Goal: Register for event/course

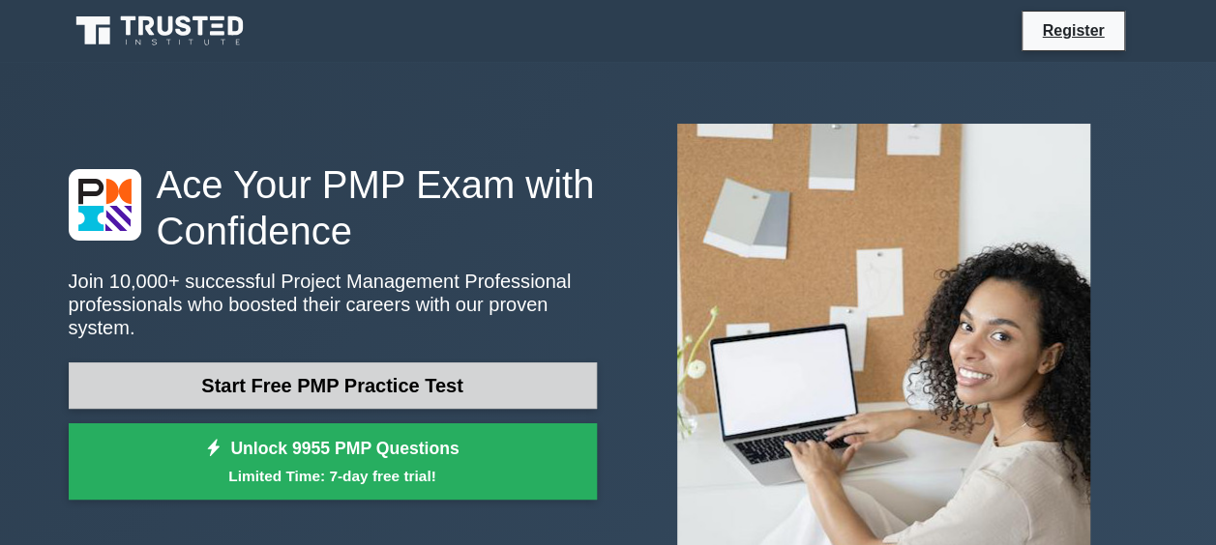
click at [296, 363] on link "Start Free PMP Practice Test" at bounding box center [333, 386] width 528 height 46
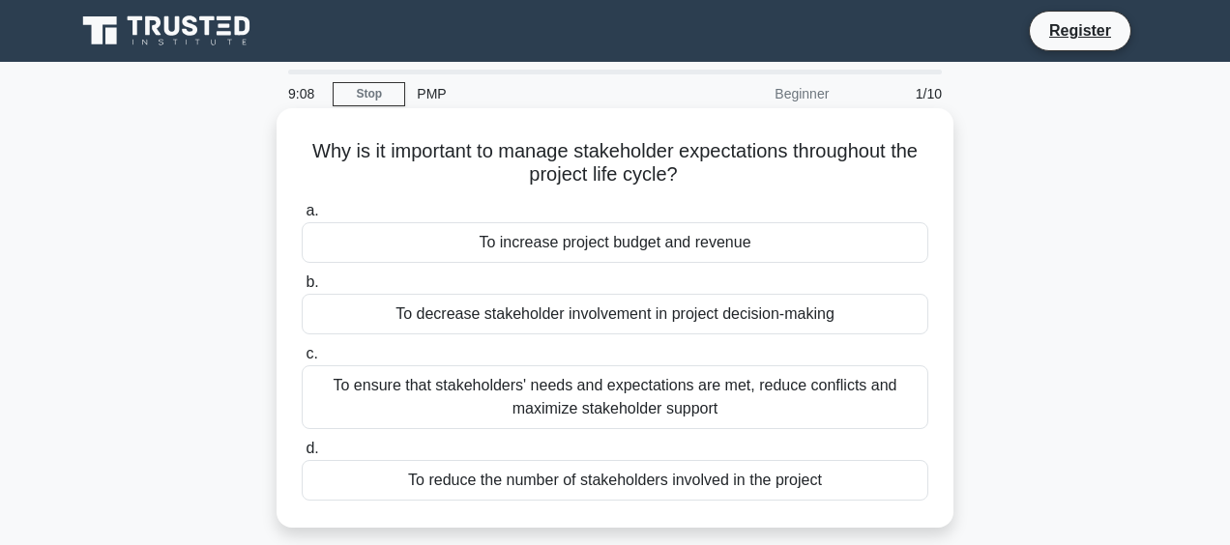
click at [518, 244] on div "To increase project budget and revenue" at bounding box center [615, 242] width 627 height 41
click at [302, 218] on input "a. To increase project budget and revenue" at bounding box center [302, 211] width 0 height 13
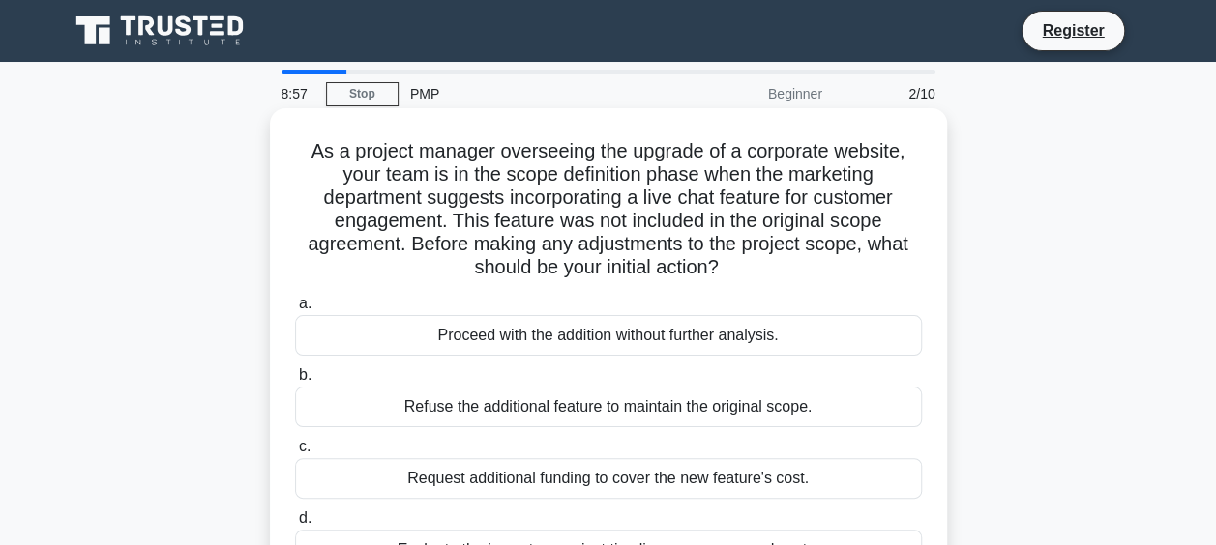
click at [584, 338] on div "Proceed with the addition without further analysis." at bounding box center [608, 335] width 627 height 41
click at [295, 310] on input "a. Proceed with the addition without further analysis." at bounding box center [295, 304] width 0 height 13
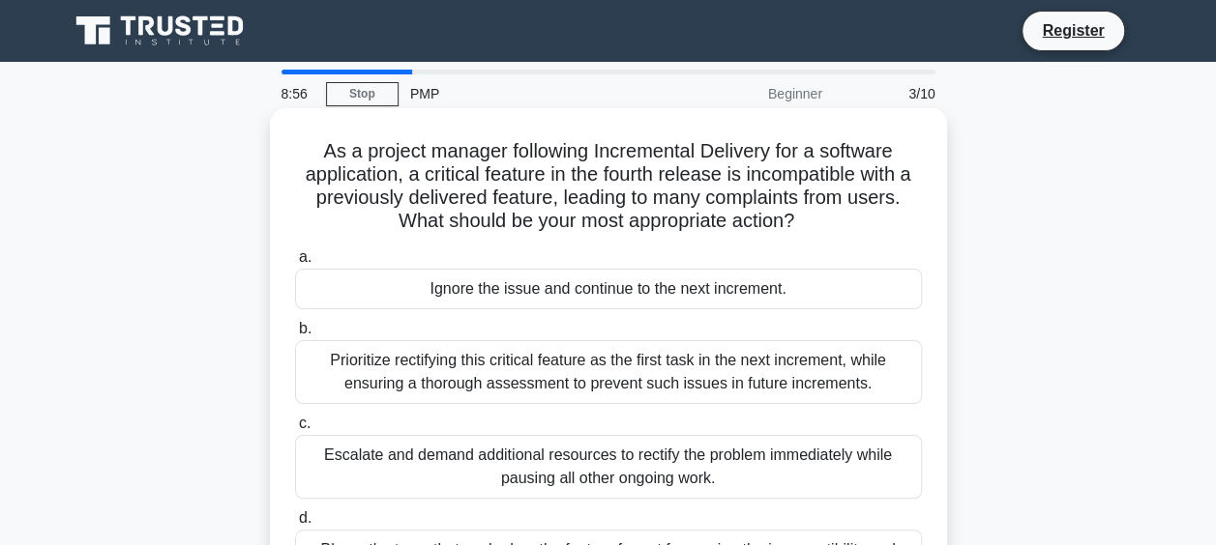
click at [569, 282] on div "Ignore the issue and continue to the next increment." at bounding box center [608, 289] width 627 height 41
click at [295, 264] on input "a. Ignore the issue and continue to the next increment." at bounding box center [295, 257] width 0 height 13
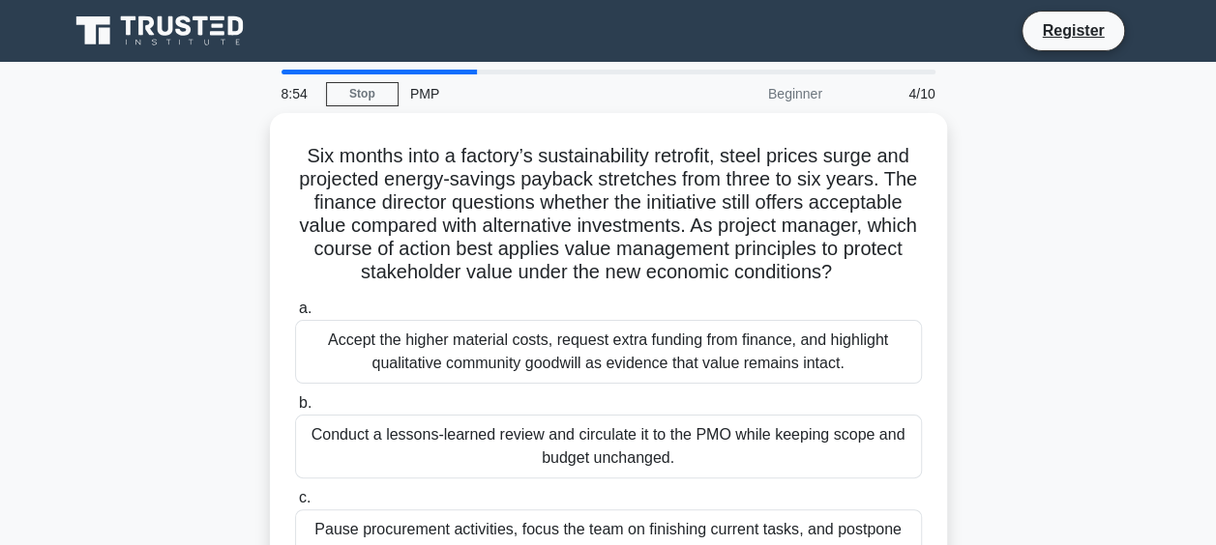
click at [569, 293] on div "a. Accept the higher material costs, request extra funding from finance, and hi…" at bounding box center [608, 482] width 650 height 379
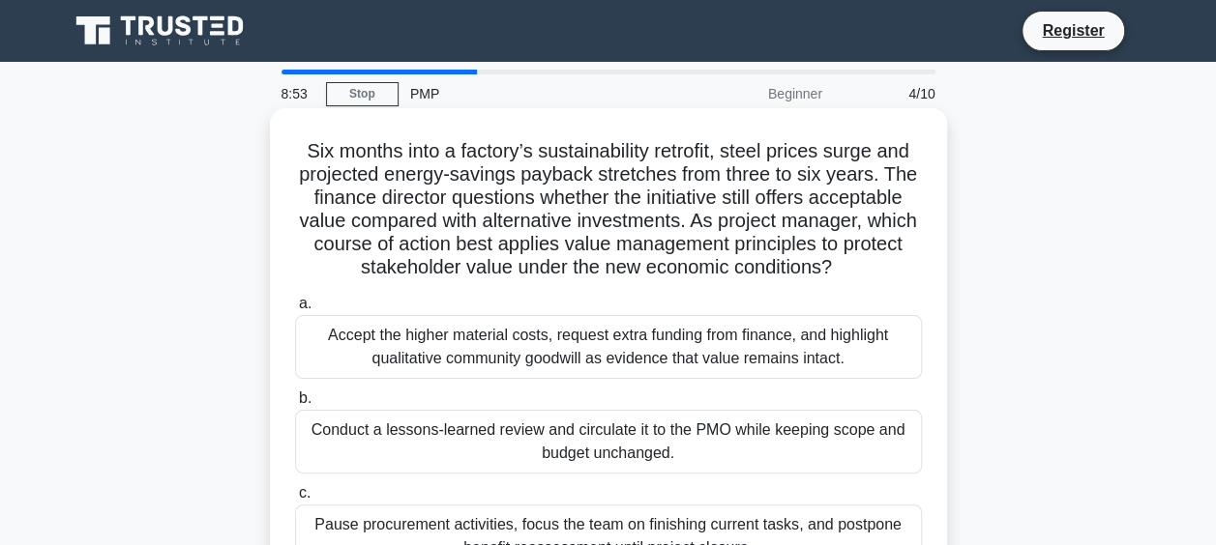
click at [569, 329] on div "Accept the higher material costs, request extra funding from finance, and highl…" at bounding box center [608, 347] width 627 height 64
click at [295, 310] on input "a. Accept the higher material costs, request extra funding from finance, and hi…" at bounding box center [295, 304] width 0 height 13
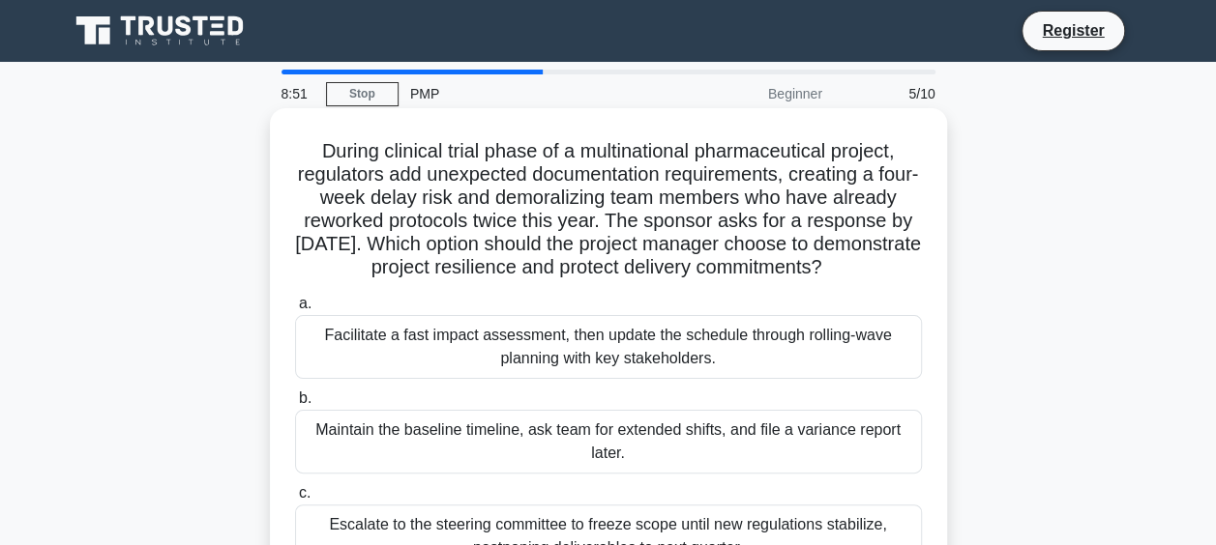
click at [560, 368] on div "Facilitate a fast impact assessment, then update the schedule through rolling-w…" at bounding box center [608, 347] width 627 height 64
click at [295, 310] on input "a. Facilitate a fast impact assessment, then update the schedule through rollin…" at bounding box center [295, 304] width 0 height 13
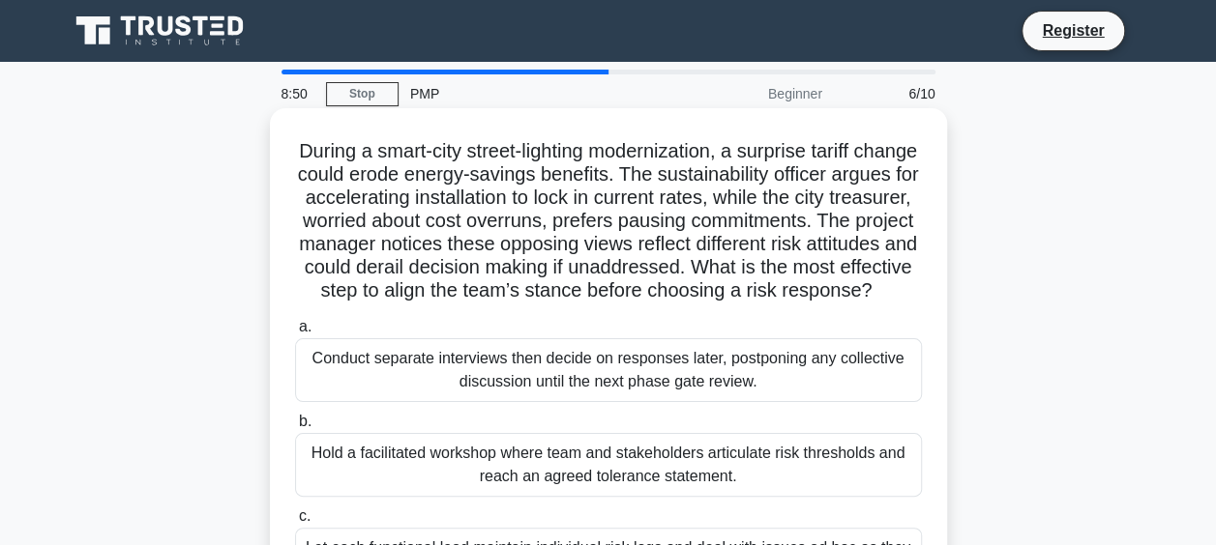
click at [571, 374] on div "Conduct separate interviews then decide on responses later, postponing any coll…" at bounding box center [608, 370] width 627 height 64
click at [295, 334] on input "a. Conduct separate interviews then decide on responses later, postponing any c…" at bounding box center [295, 327] width 0 height 13
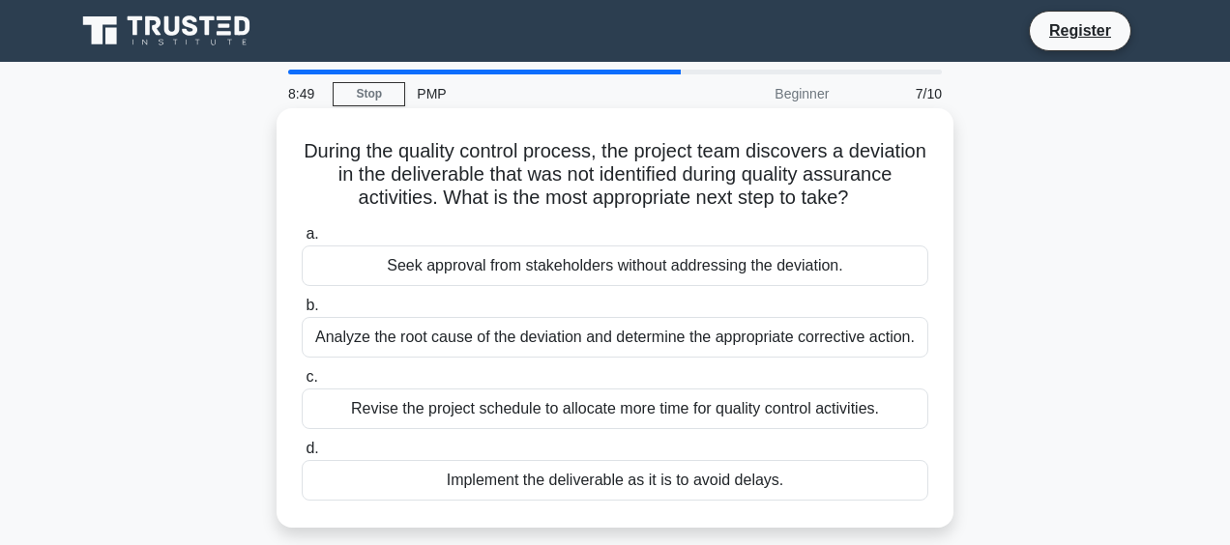
click at [570, 263] on div "Seek approval from stakeholders without addressing the deviation." at bounding box center [615, 266] width 627 height 41
click at [302, 241] on input "a. Seek approval from stakeholders without addressing the deviation." at bounding box center [302, 234] width 0 height 13
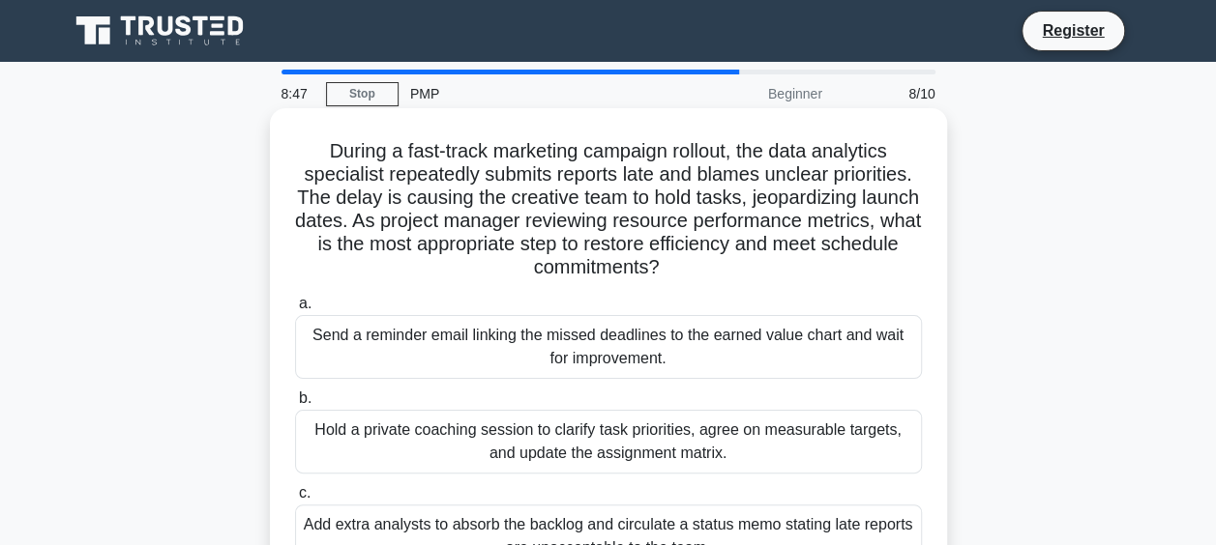
click at [589, 339] on div "Send a reminder email linking the missed deadlines to the earned value chart an…" at bounding box center [608, 347] width 627 height 64
click at [295, 310] on input "a. Send a reminder email linking the missed deadlines to the earned value chart…" at bounding box center [295, 304] width 0 height 13
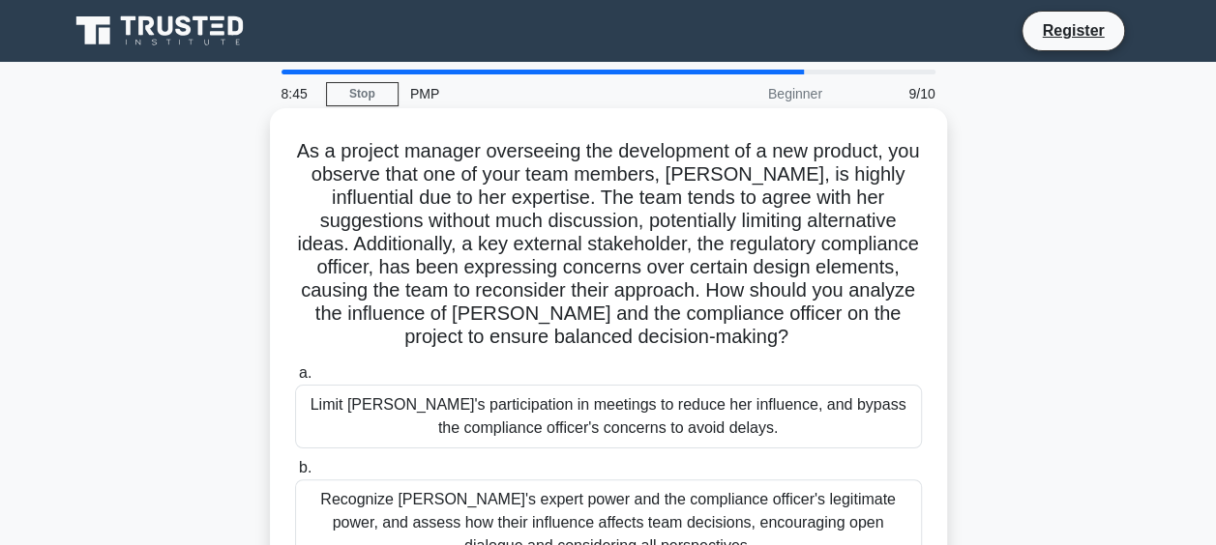
click at [612, 407] on div "Limit Jane's participation in meetings to reduce her influence, and bypass the …" at bounding box center [608, 417] width 627 height 64
click at [295, 380] on input "a. Limit Jane's participation in meetings to reduce her influence, and bypass t…" at bounding box center [295, 374] width 0 height 13
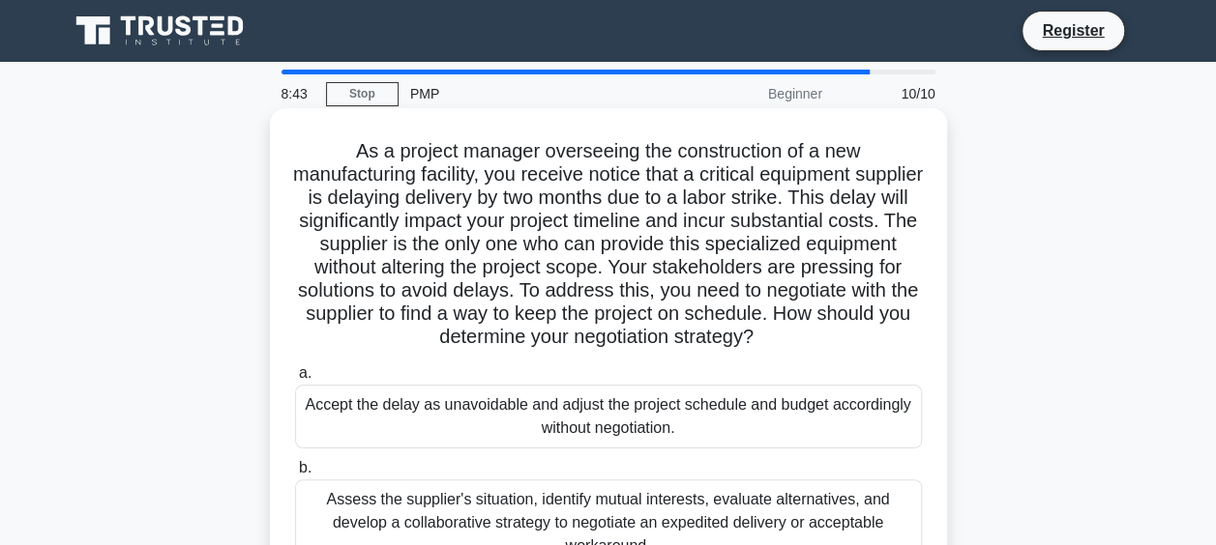
click at [612, 433] on div "Accept the delay as unavoidable and adjust the project schedule and budget acco…" at bounding box center [608, 417] width 627 height 64
click at [295, 380] on input "a. Accept the delay as unavoidable and adjust the project schedule and budget a…" at bounding box center [295, 374] width 0 height 13
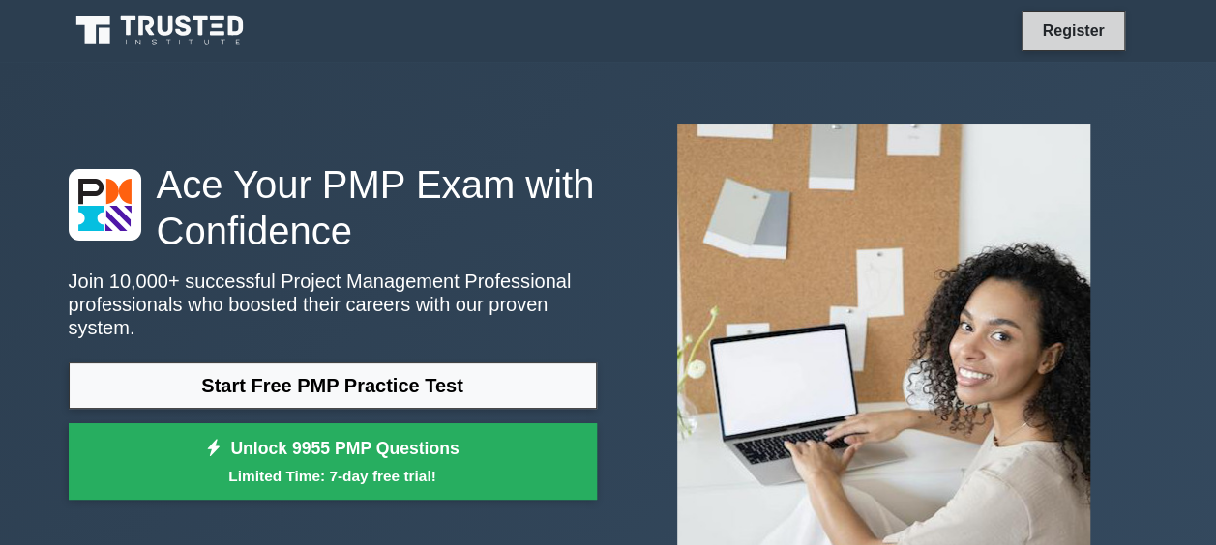
click at [1050, 34] on link "Register" at bounding box center [1072, 30] width 85 height 24
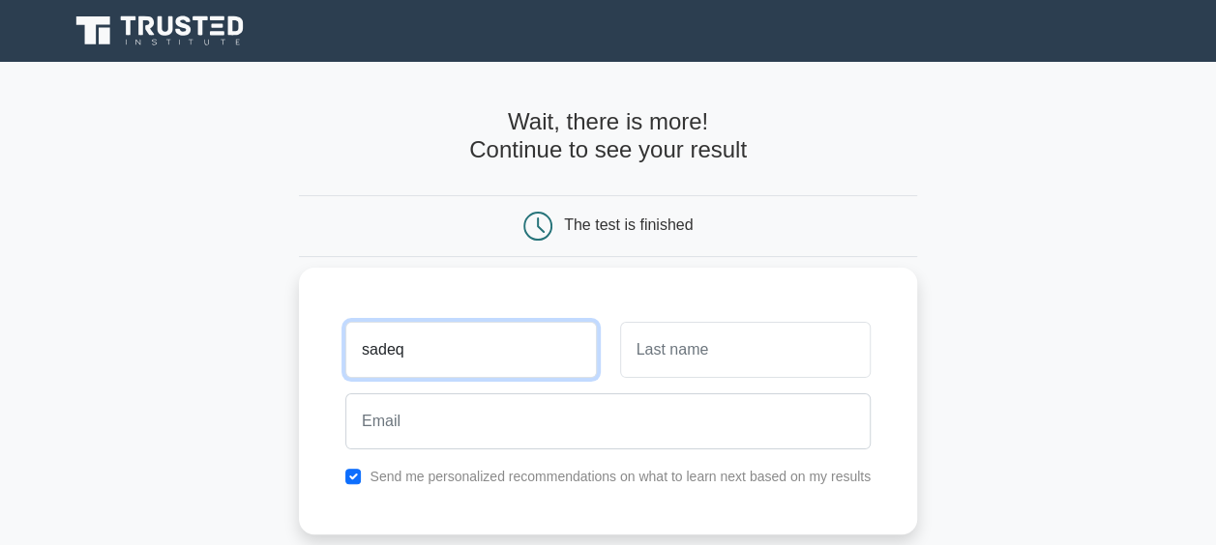
type input "sadeq"
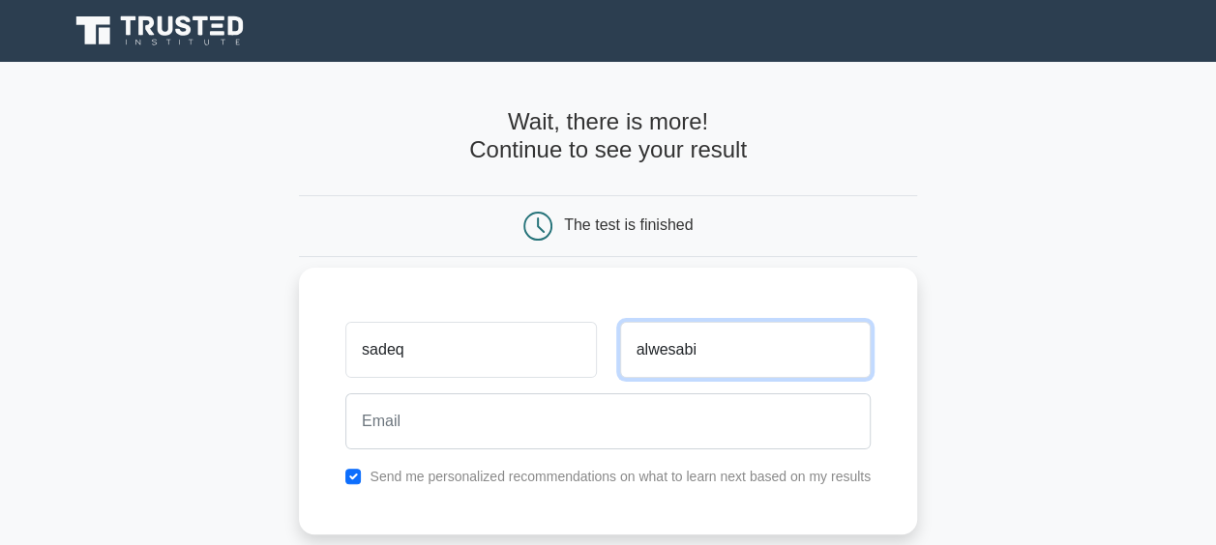
type input "alwesabi"
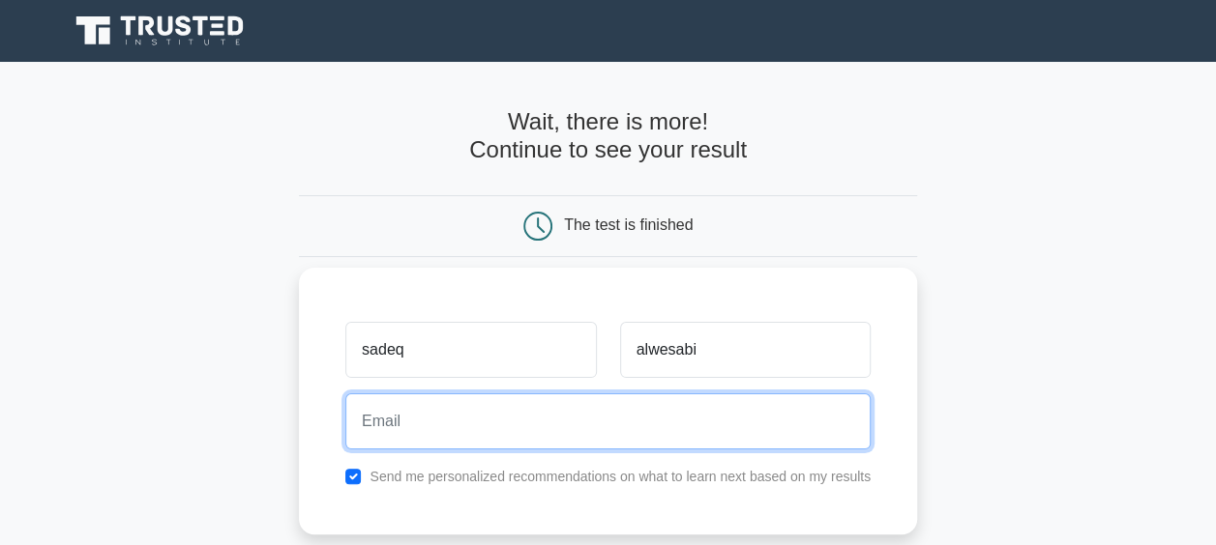
click at [552, 418] on input "email" at bounding box center [607, 422] width 525 height 56
type input "salwsaby@yahoo.com"
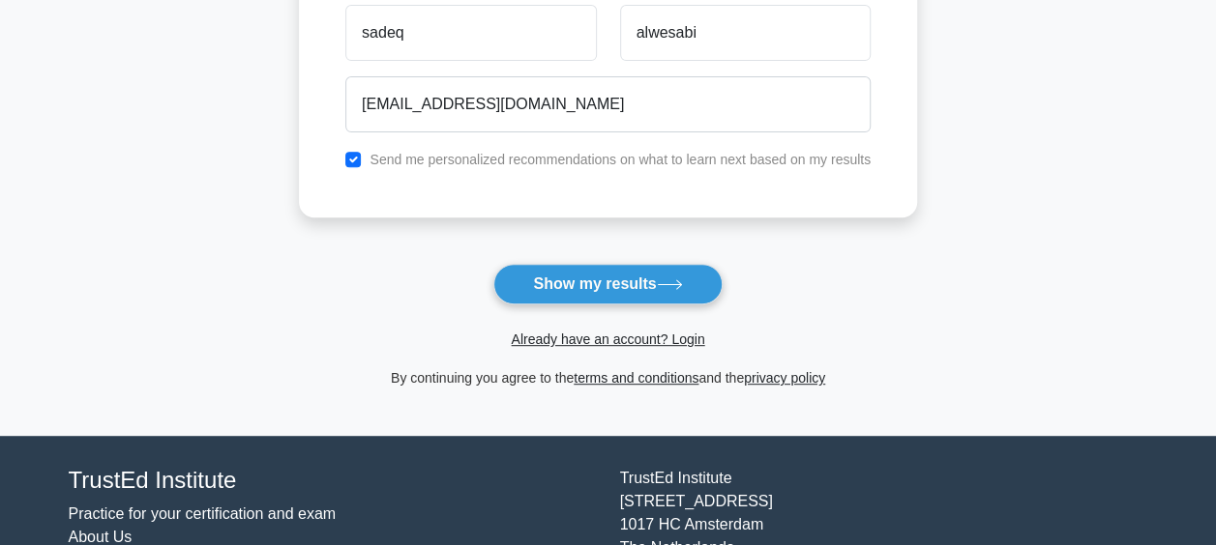
click at [1099, 207] on main "Wait, there is more! Continue to see your result The test is finished sadeq" at bounding box center [608, 88] width 1216 height 696
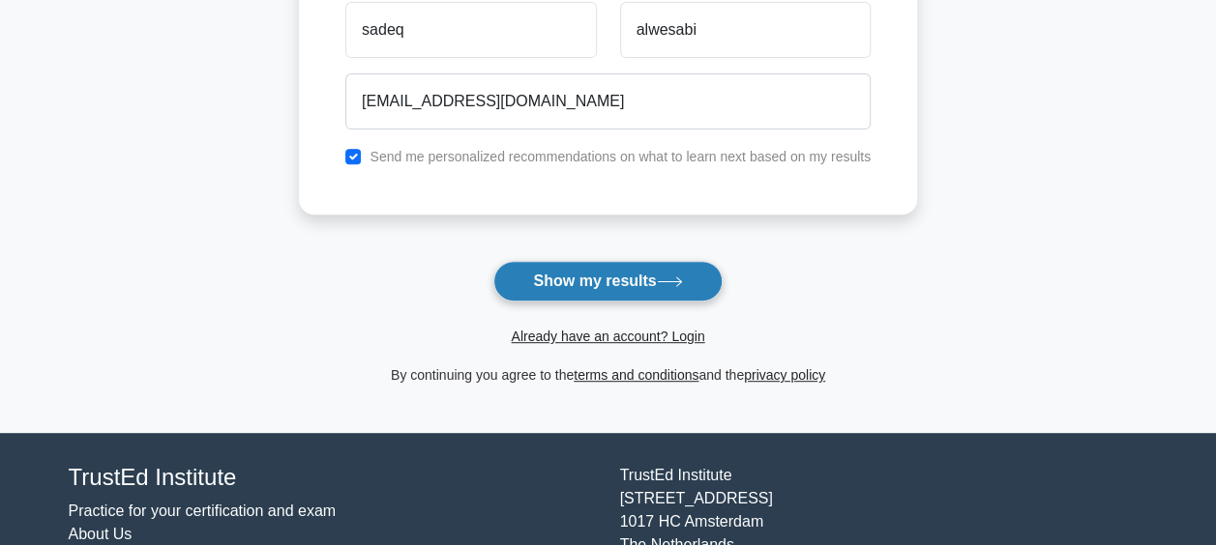
click at [611, 261] on button "Show my results" at bounding box center [607, 281] width 228 height 41
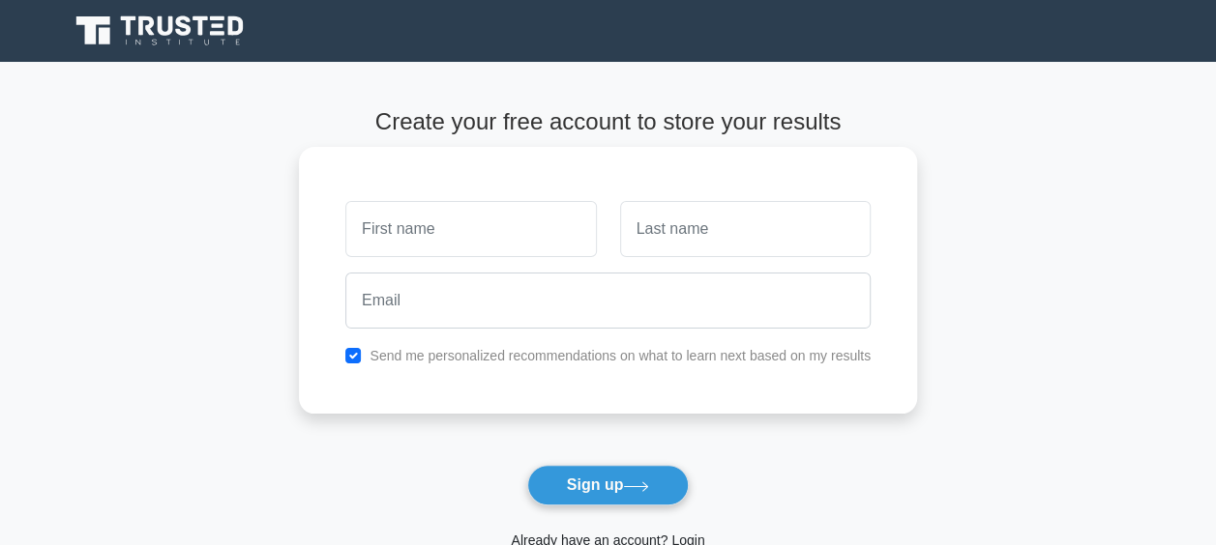
click at [473, 245] on input "text" at bounding box center [470, 229] width 250 height 56
type input "sadeq"
type input "alwesabi"
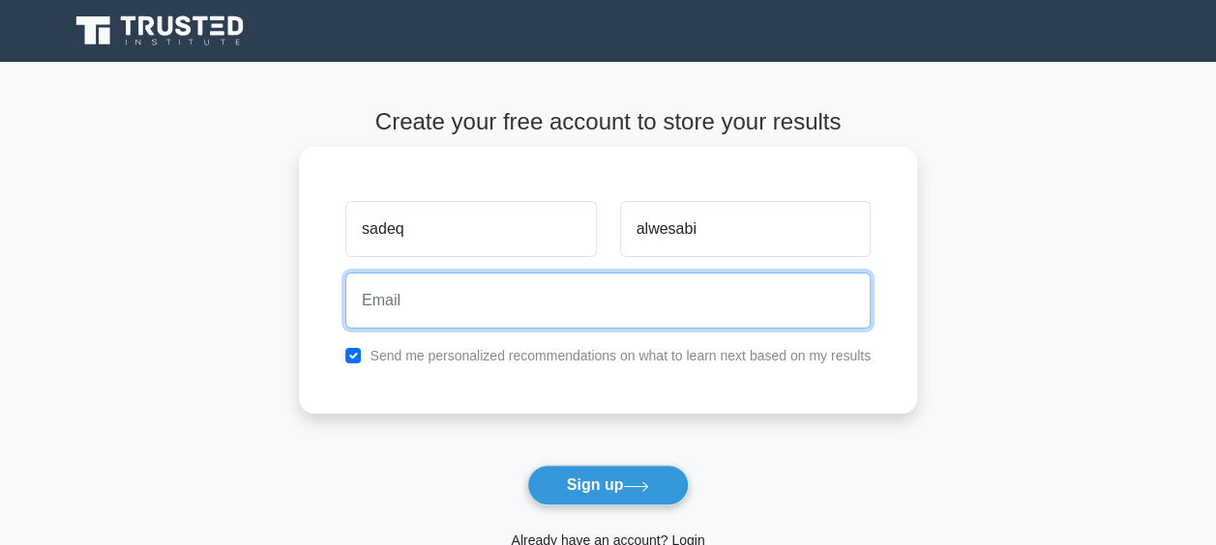
type input "salwsaby@yahoo.com"
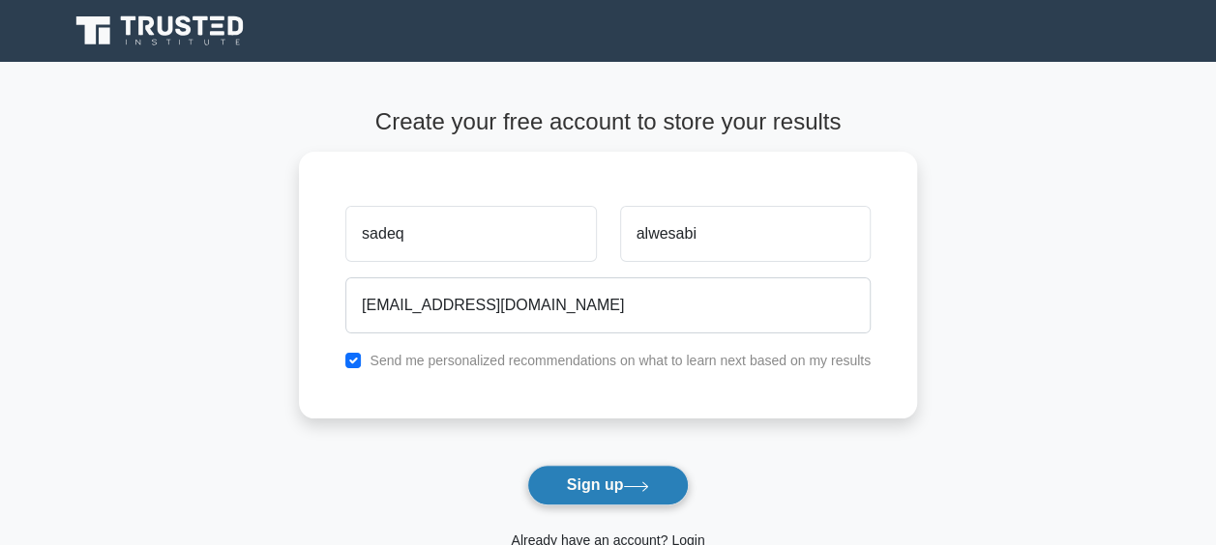
click at [606, 491] on button "Sign up" at bounding box center [608, 485] width 162 height 41
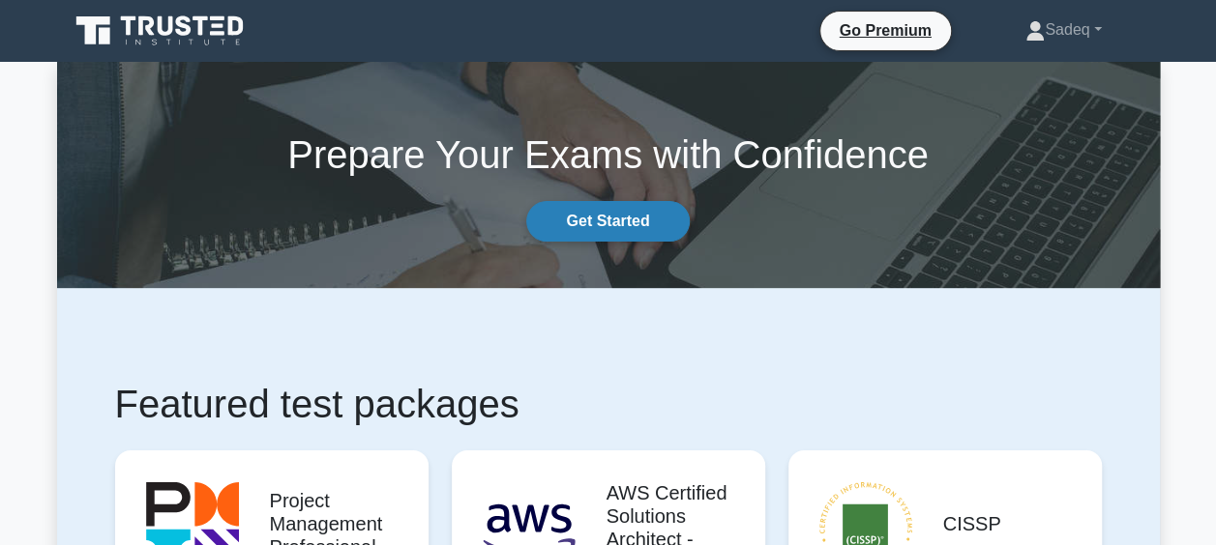
click at [628, 225] on link "Get Started" at bounding box center [607, 221] width 162 height 41
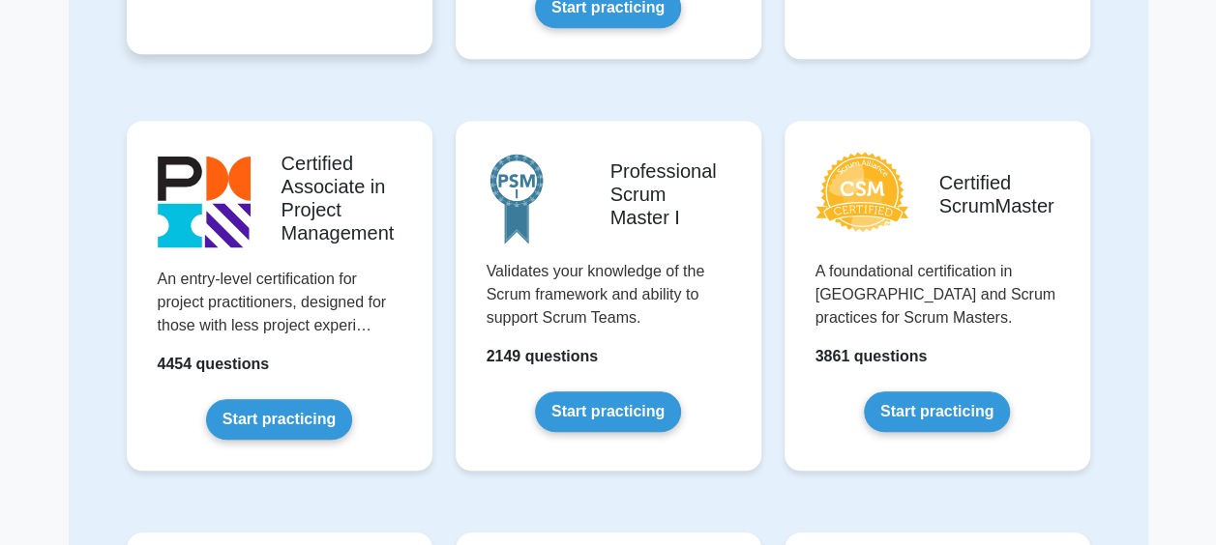
scroll to position [564, 0]
